Goal: Register for event/course

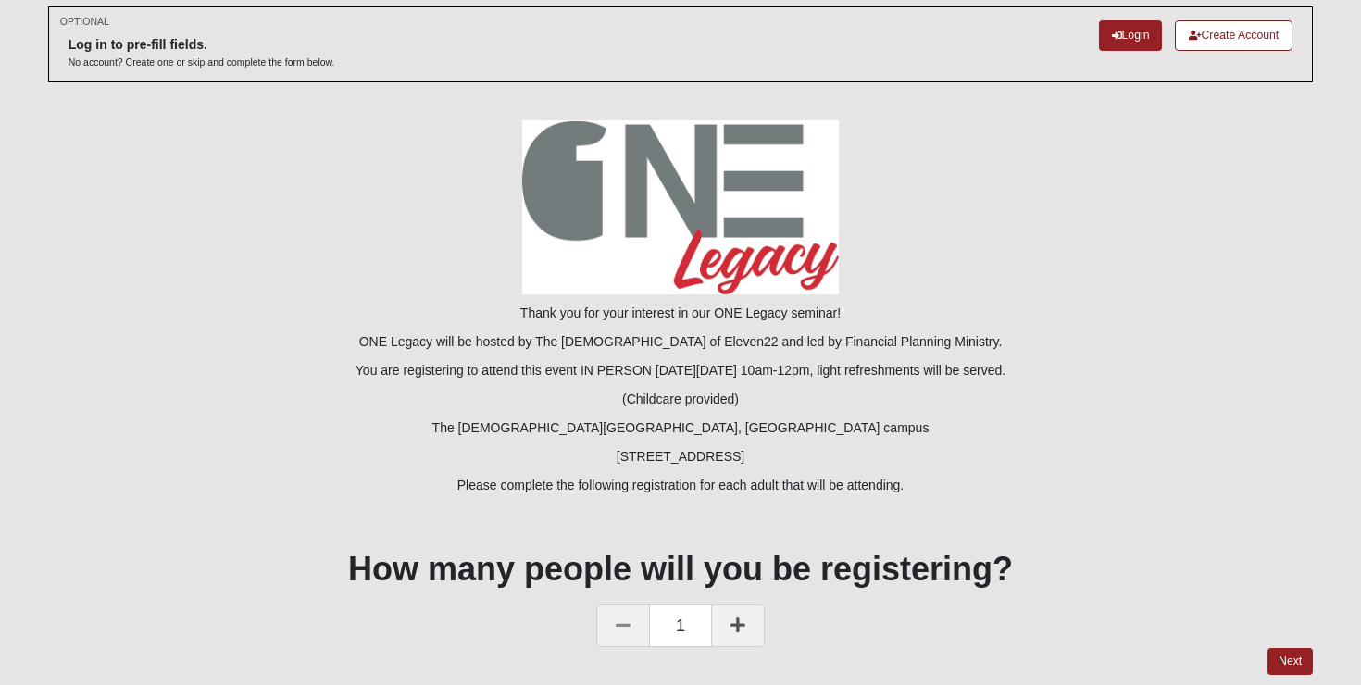
scroll to position [94, 0]
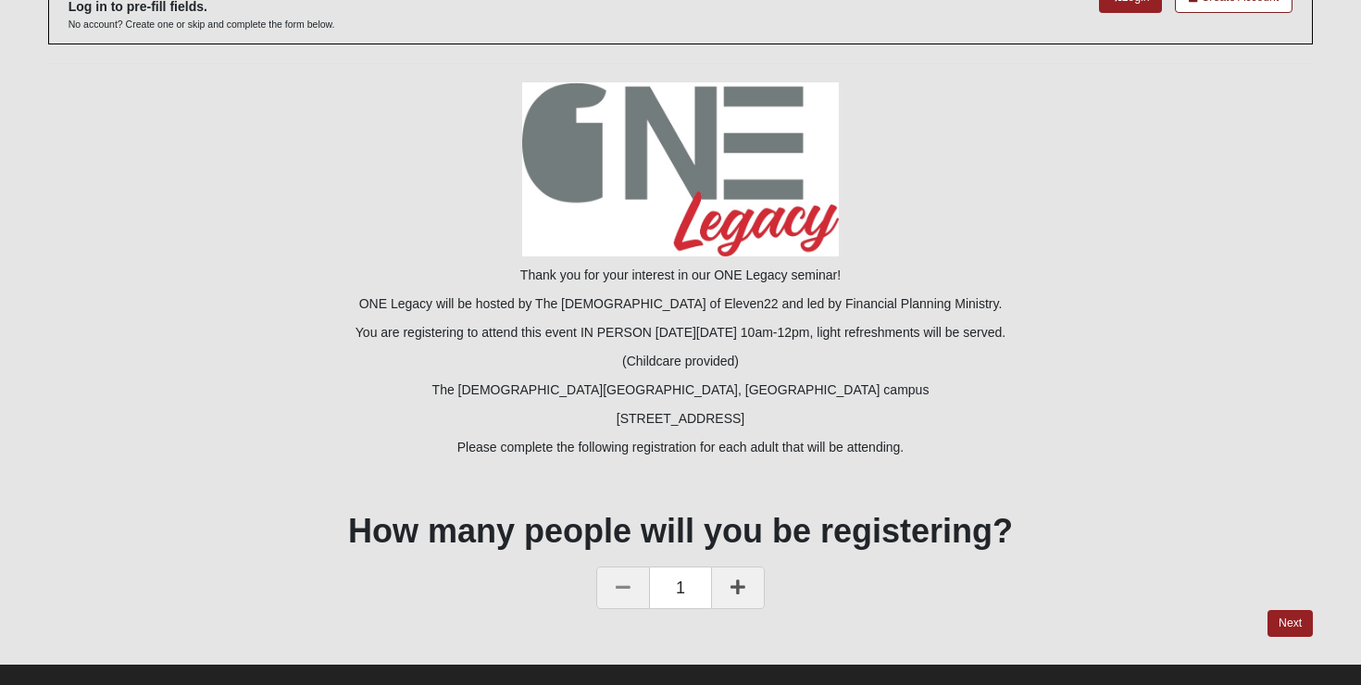
scroll to position [131, 0]
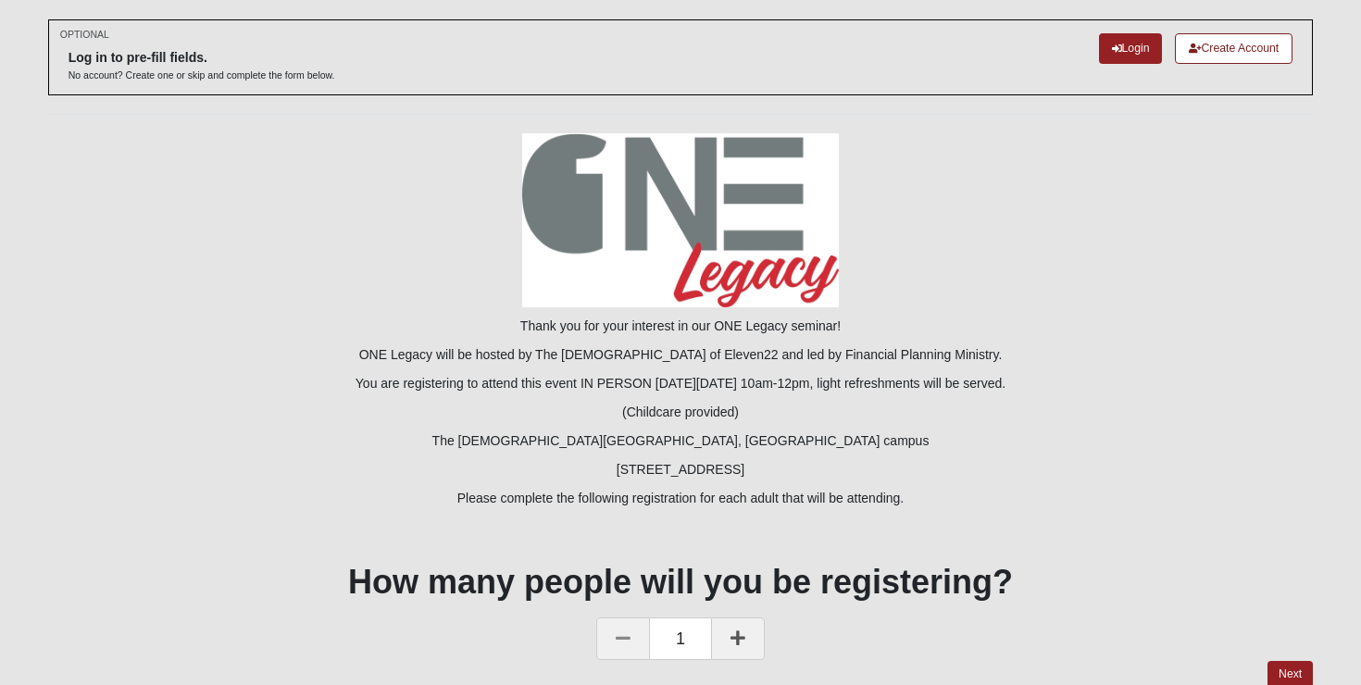
scroll to position [87, 0]
